Goal: Information Seeking & Learning: Learn about a topic

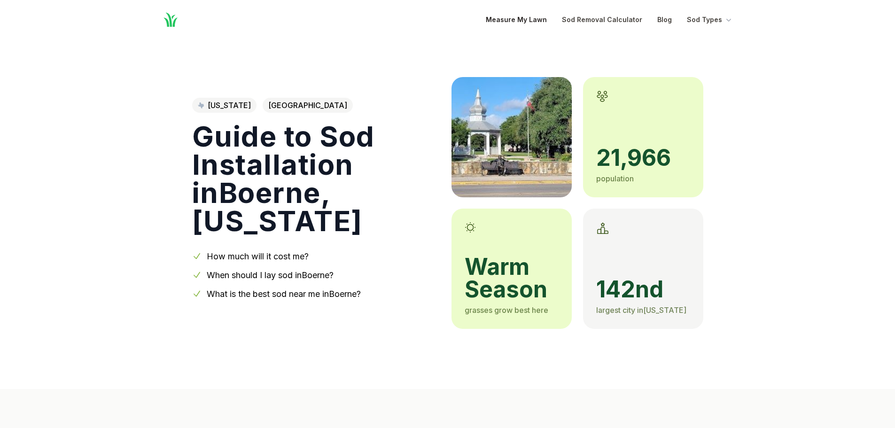
click at [535, 22] on link "Measure My Lawn" at bounding box center [516, 19] width 61 height 11
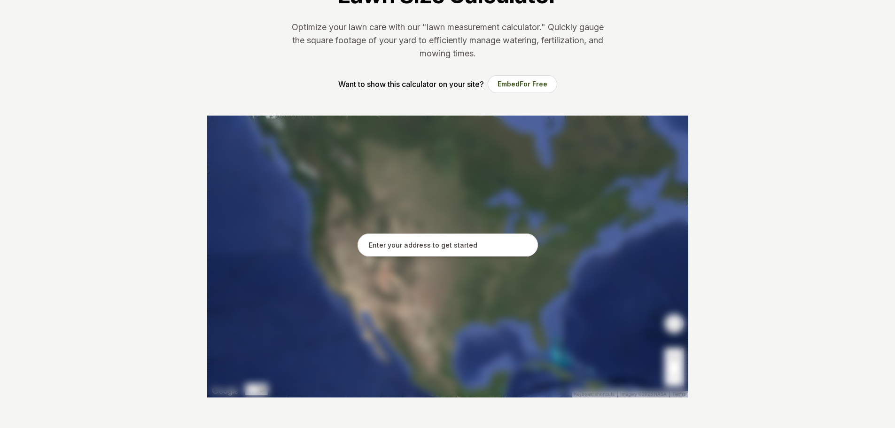
scroll to position [94, 0]
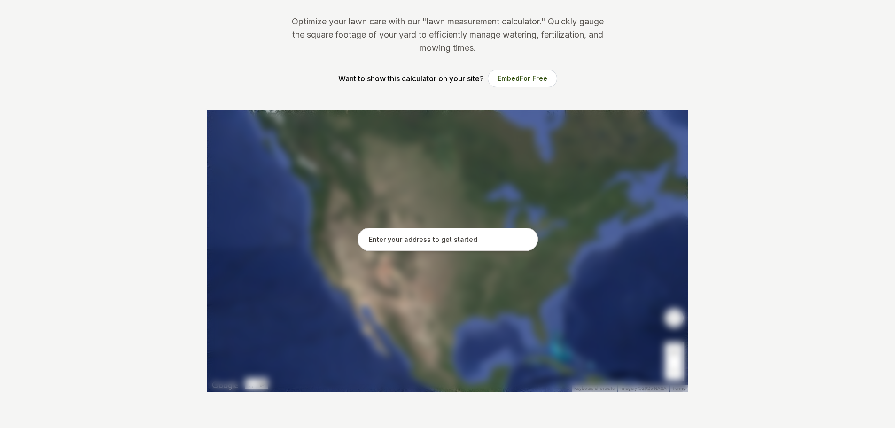
click at [406, 245] on input "text" at bounding box center [447, 239] width 180 height 23
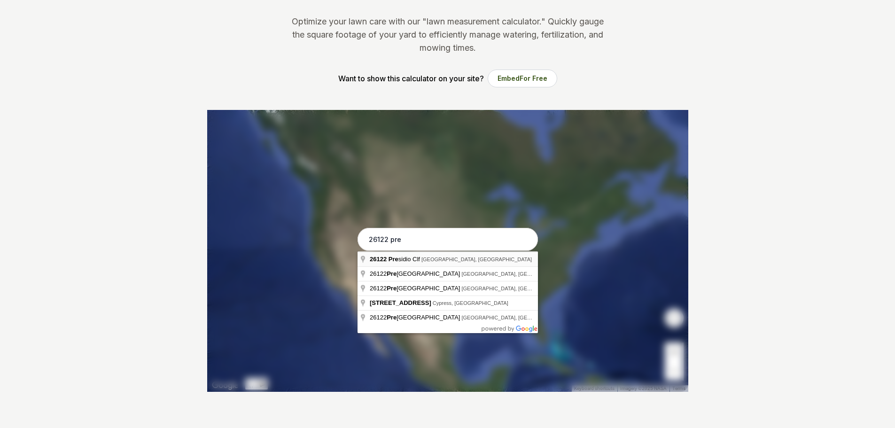
type input "26122 Presidio Clf, [GEOGRAPHIC_DATA], [GEOGRAPHIC_DATA]"
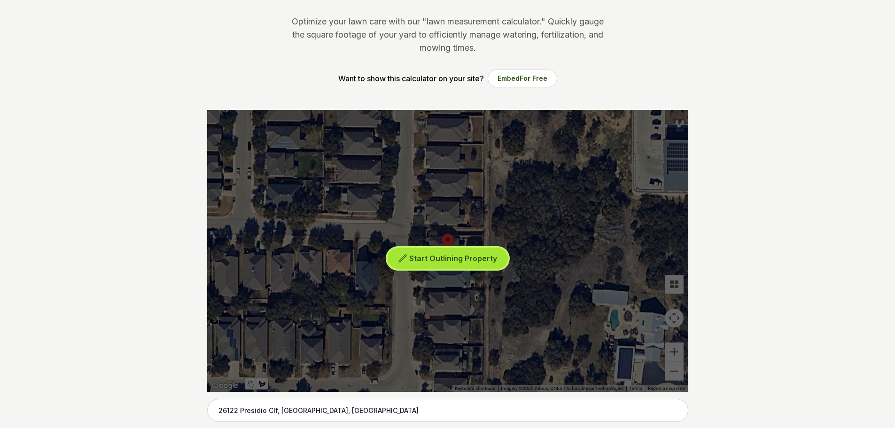
click at [426, 259] on span "Start Outlining Property" at bounding box center [453, 258] width 88 height 9
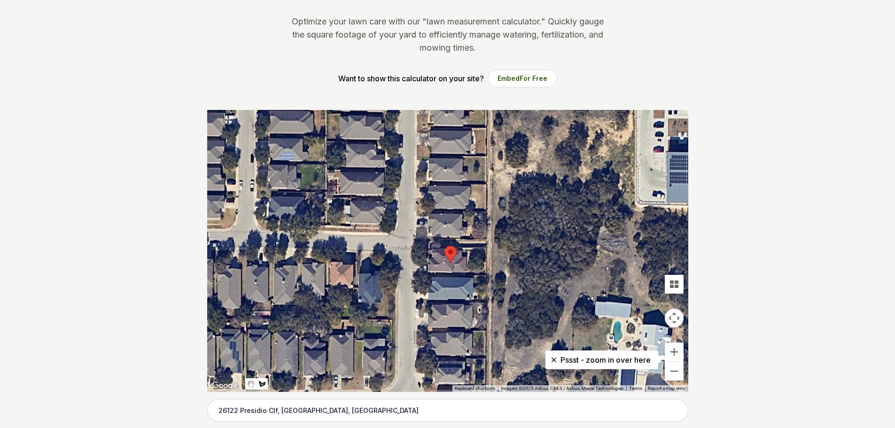
drag, startPoint x: 463, startPoint y: 236, endPoint x: 465, endPoint y: 249, distance: 13.4
click at [465, 249] on div at bounding box center [447, 251] width 481 height 282
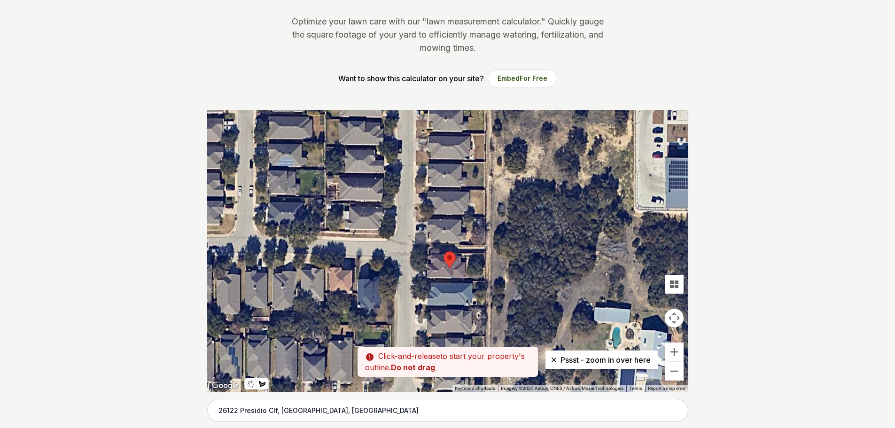
drag, startPoint x: 467, startPoint y: 251, endPoint x: 466, endPoint y: 258, distance: 7.1
click at [466, 258] on div at bounding box center [447, 251] width 481 height 282
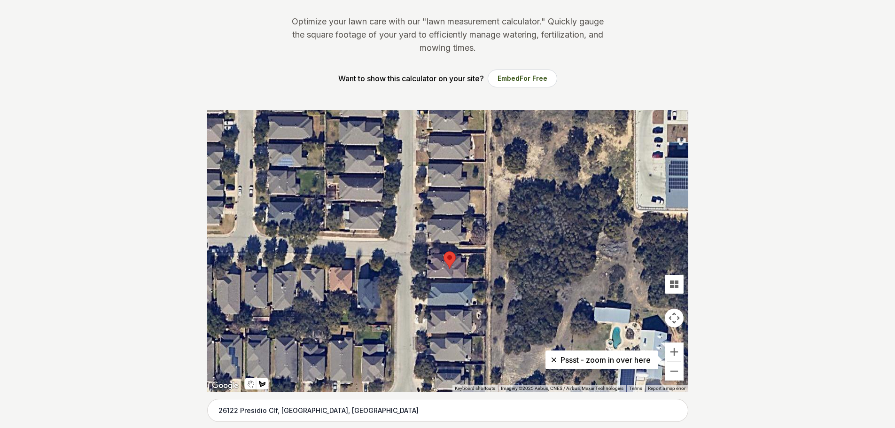
click at [483, 279] on div at bounding box center [447, 251] width 481 height 282
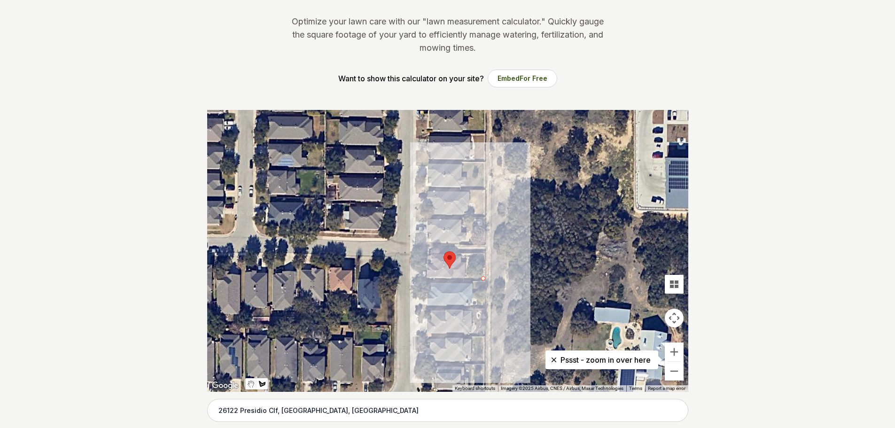
click at [484, 253] on div at bounding box center [447, 251] width 481 height 282
click at [467, 256] on div at bounding box center [447, 251] width 481 height 282
click at [467, 278] on div at bounding box center [447, 251] width 481 height 282
click at [483, 278] on div at bounding box center [447, 251] width 481 height 282
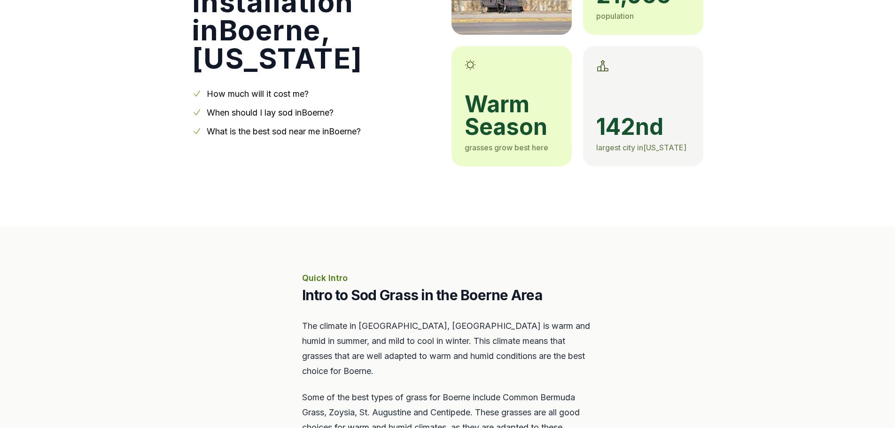
scroll to position [188, 0]
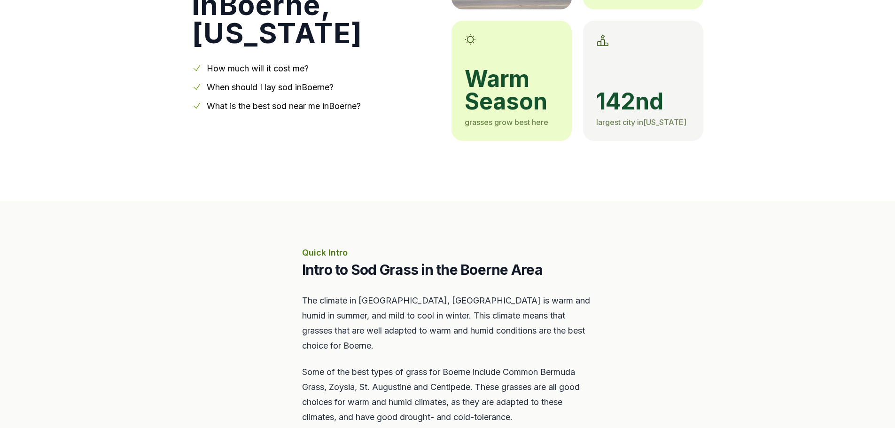
click at [276, 63] on link "How much will it cost me?" at bounding box center [258, 68] width 102 height 10
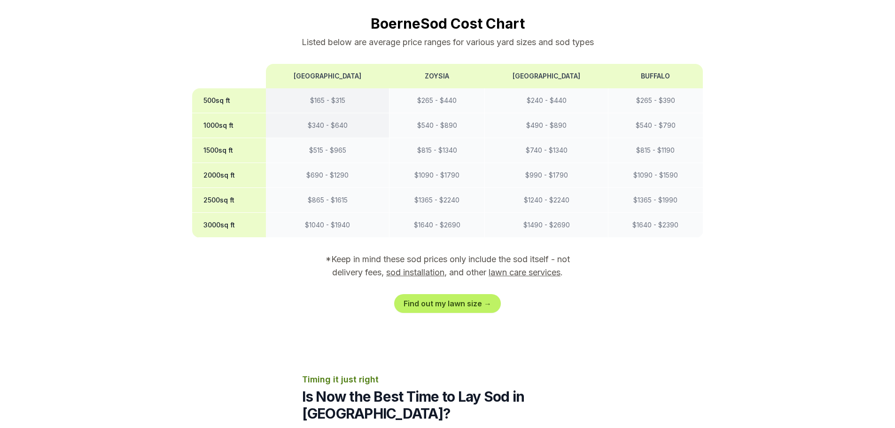
click at [348, 113] on td "$ 340 - $ 640" at bounding box center [328, 125] width 124 height 25
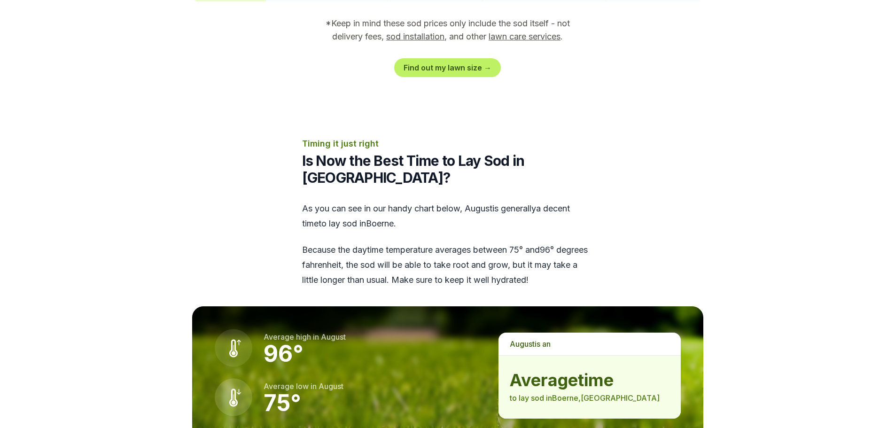
scroll to position [994, 0]
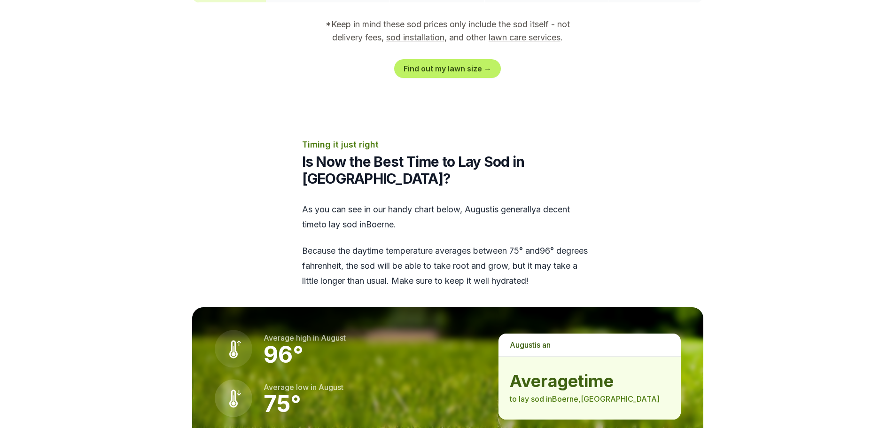
scroll to position [188, 0]
